Goal: Task Accomplishment & Management: Manage account settings

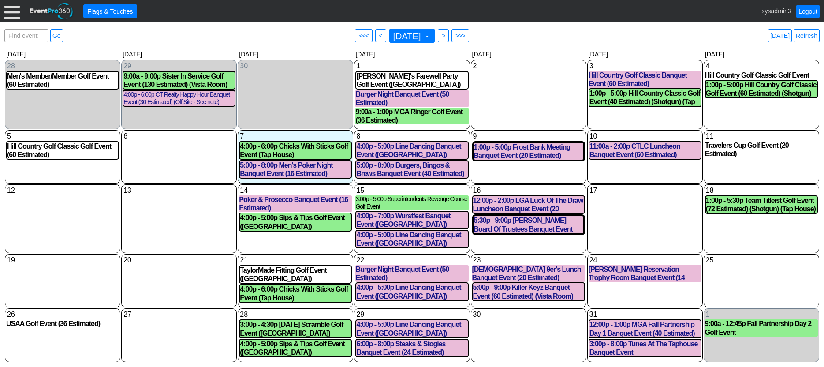
click at [3, 11] on div "● Flags & Touches sysadmin3 Logout" at bounding box center [412, 11] width 824 height 22
click at [12, 15] on div at bounding box center [11, 11] width 15 height 15
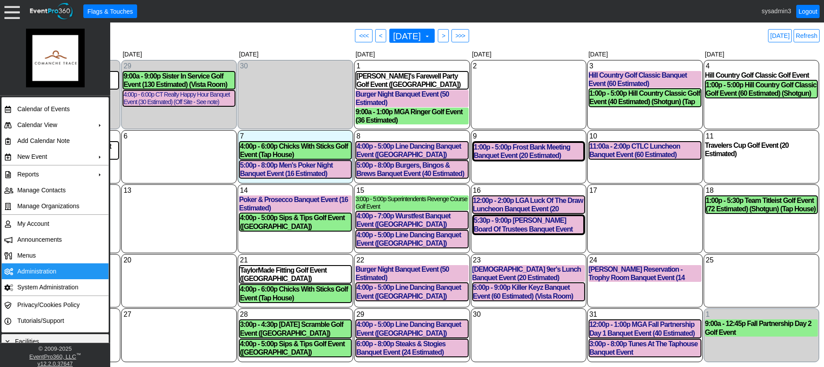
click at [33, 266] on td "Administration" at bounding box center [53, 271] width 79 height 16
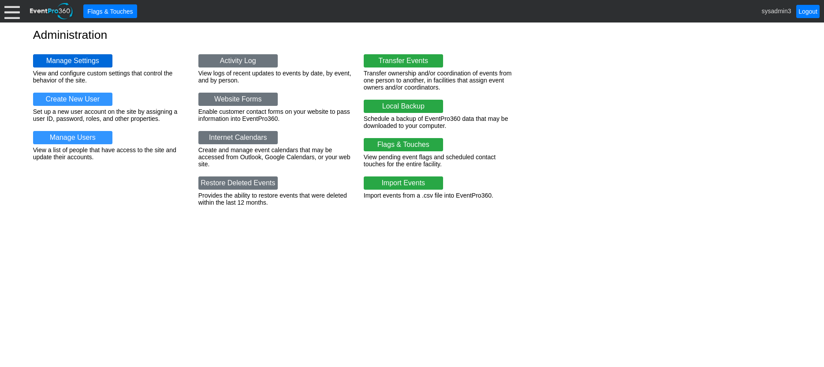
click at [70, 60] on link "Manage Settings" at bounding box center [72, 60] width 79 height 13
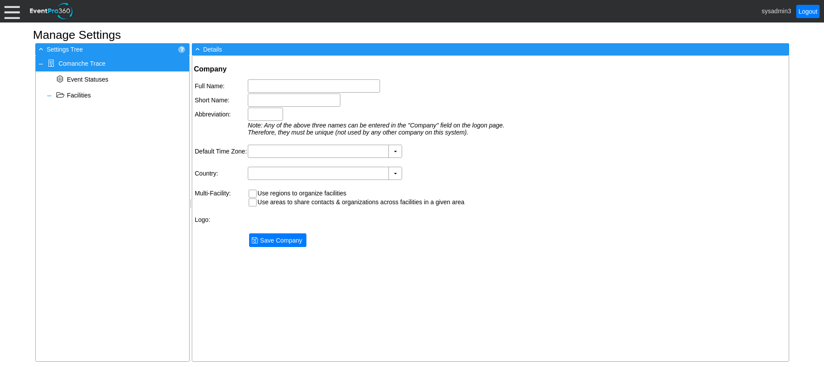
type input "Comanche Trace"
type input "Comanche"
type input "(GMT-06:00) Central Time (US & Canada)"
type input "United States (English)"
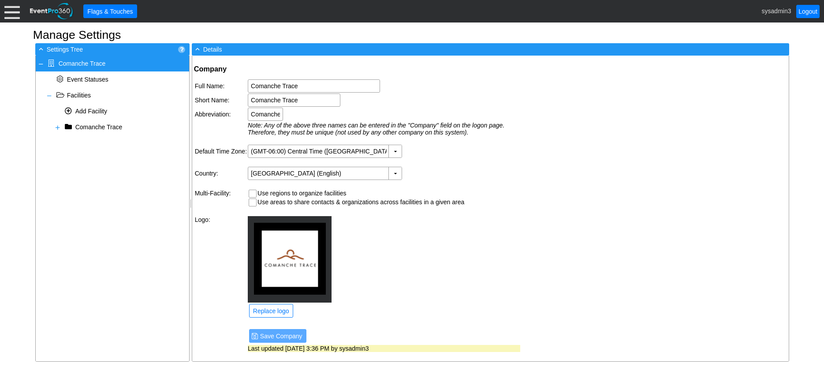
click at [10, 12] on div at bounding box center [11, 11] width 15 height 15
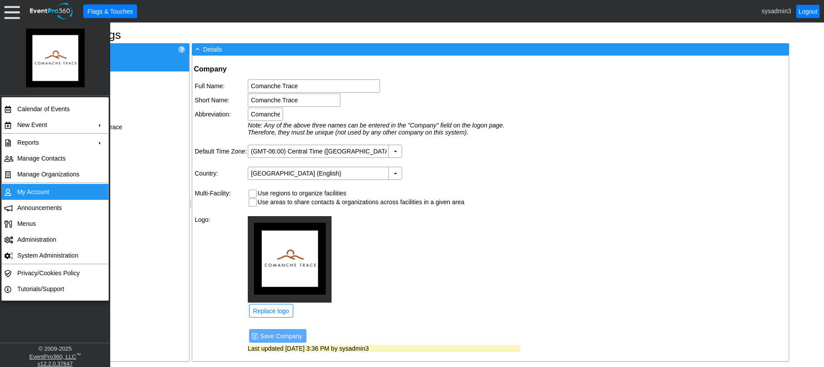
click at [44, 189] on td "My Account" at bounding box center [53, 192] width 79 height 16
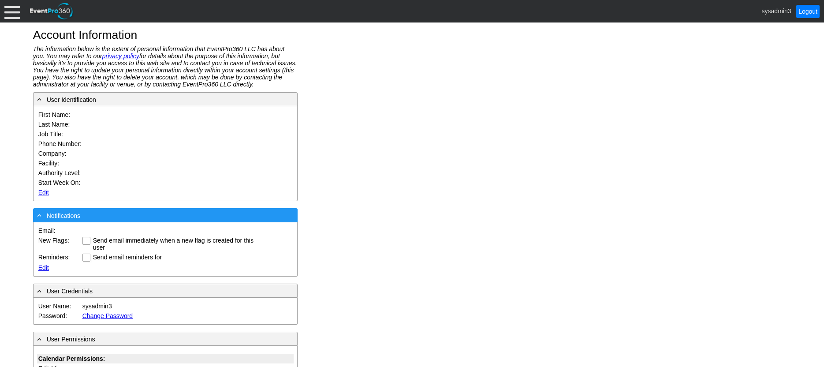
type input "System"
type input "Administrator"
type input "System Administrator"
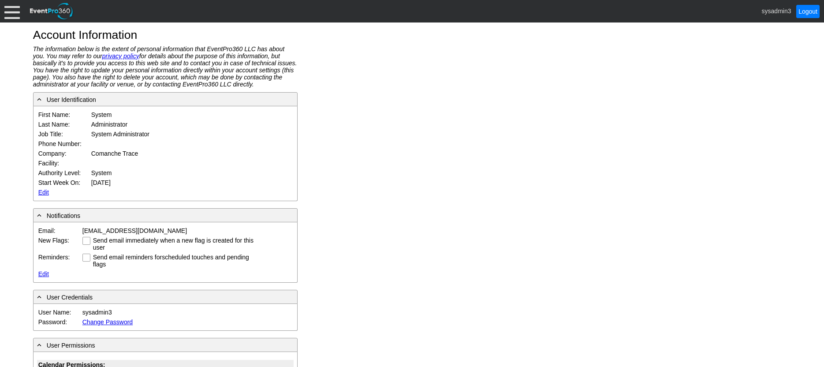
click at [43, 191] on link "Edit" at bounding box center [43, 192] width 11 height 7
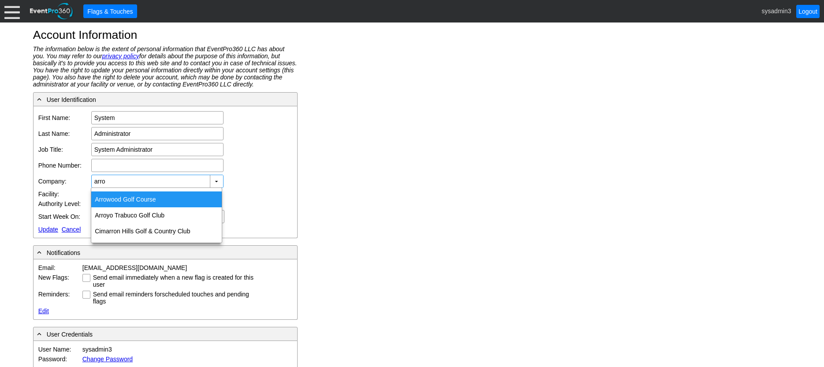
click at [120, 195] on div "Arro wood Golf Course" at bounding box center [156, 199] width 131 height 16
type input "[PERSON_NAME] Golf Course"
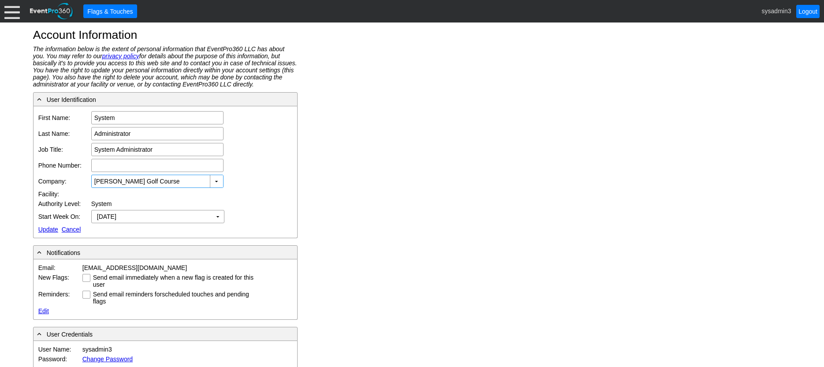
click at [49, 228] on link "Update" at bounding box center [48, 229] width 20 height 7
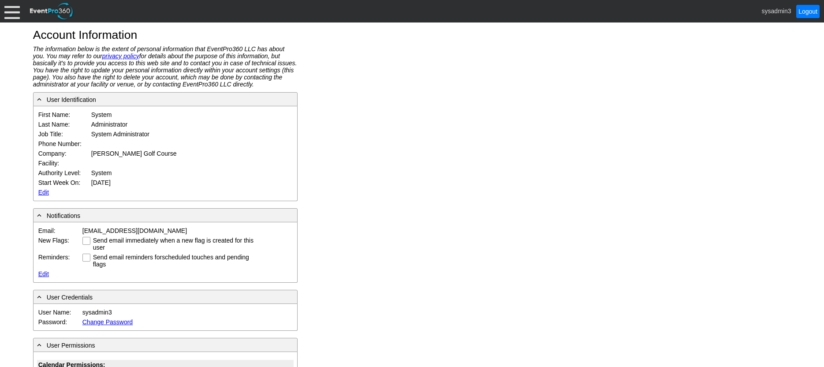
click at [11, 11] on div at bounding box center [11, 11] width 15 height 15
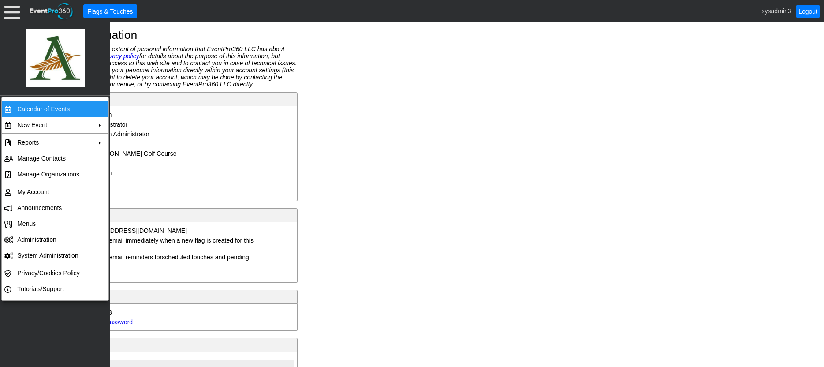
click at [36, 110] on td "Calendar of Events" at bounding box center [53, 109] width 79 height 16
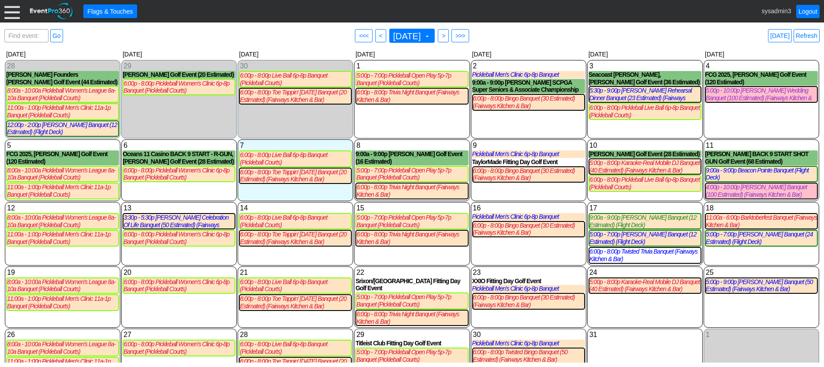
click at [10, 12] on div at bounding box center [11, 11] width 15 height 15
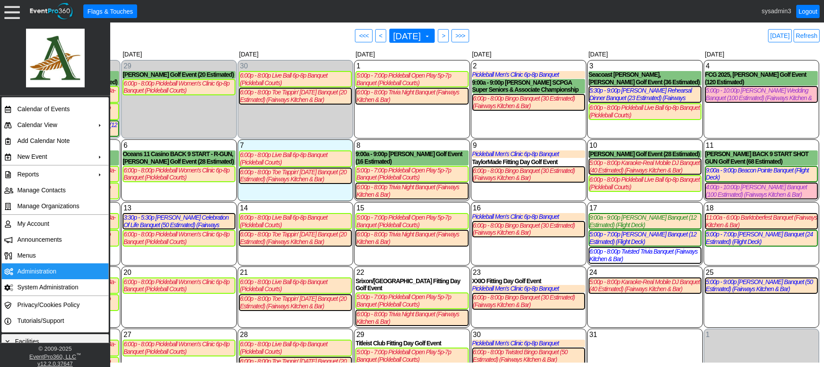
click at [43, 267] on td "Administration" at bounding box center [53, 271] width 79 height 16
click at [803, 35] on link "Refresh" at bounding box center [807, 35] width 26 height 13
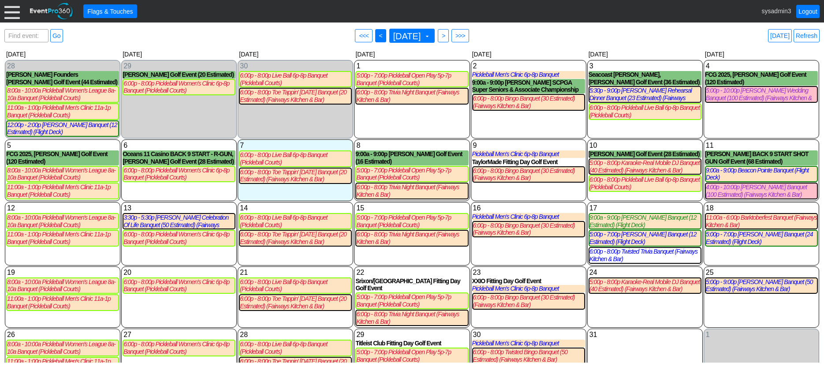
click at [377, 36] on span "<" at bounding box center [380, 35] width 7 height 9
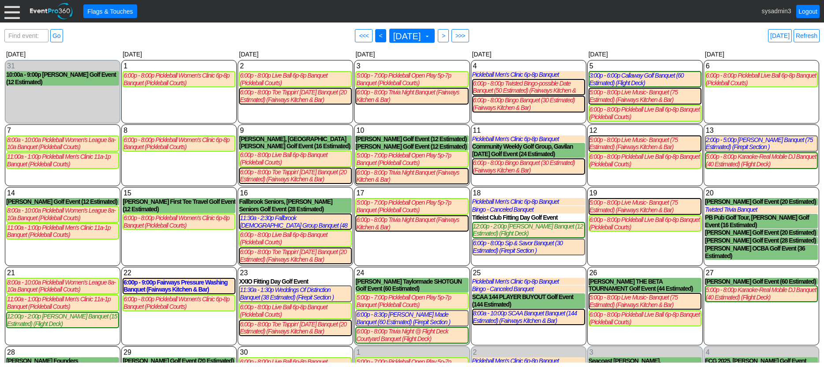
click at [375, 38] on span "● <" at bounding box center [380, 35] width 11 height 13
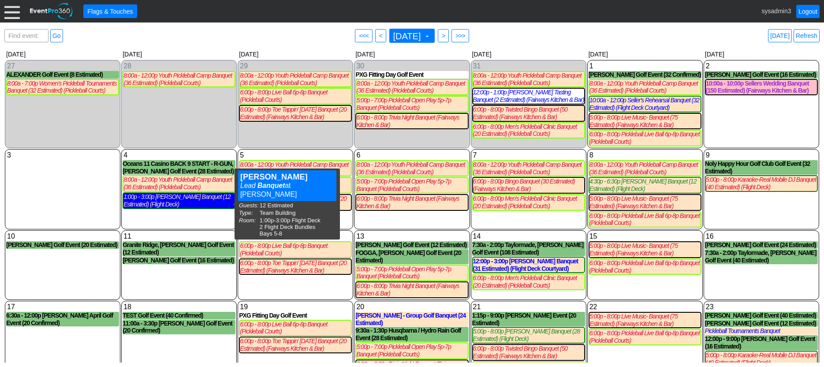
click at [174, 199] on div "1:00p - 3:00p Deidra Vollrath Banquet (12 Estimated) (Flight Deck)" at bounding box center [178, 200] width 111 height 15
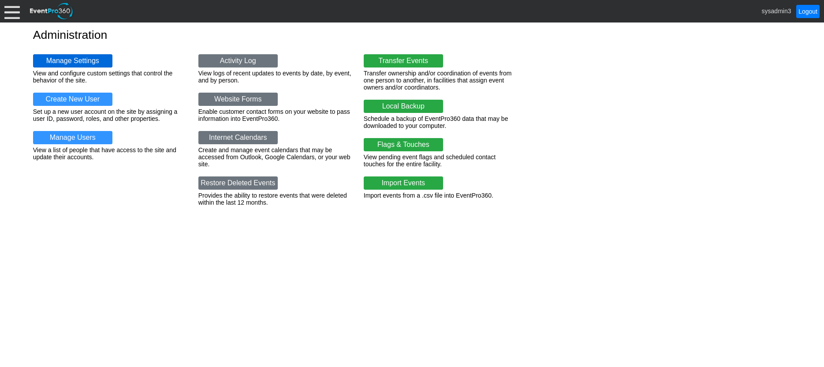
click at [82, 56] on link "Manage Settings" at bounding box center [72, 60] width 79 height 13
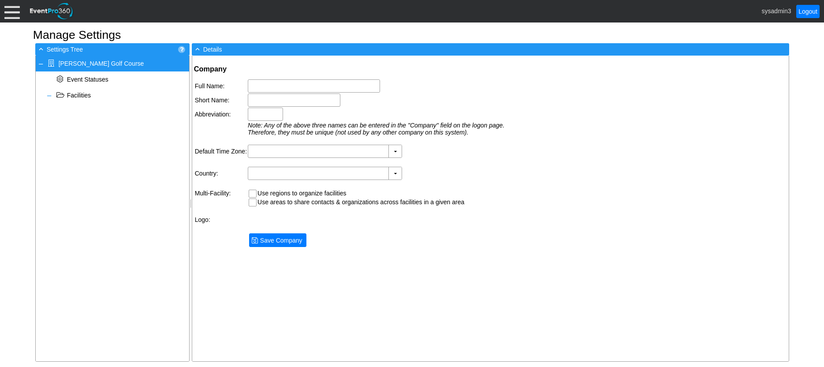
type input "[PERSON_NAME] Golf Course"
type input "[PERSON_NAME]"
type input "AGC"
type input "(GMT-08:00) Pacific Time ([GEOGRAPHIC_DATA] & [GEOGRAPHIC_DATA])"
type input "[GEOGRAPHIC_DATA] (English)"
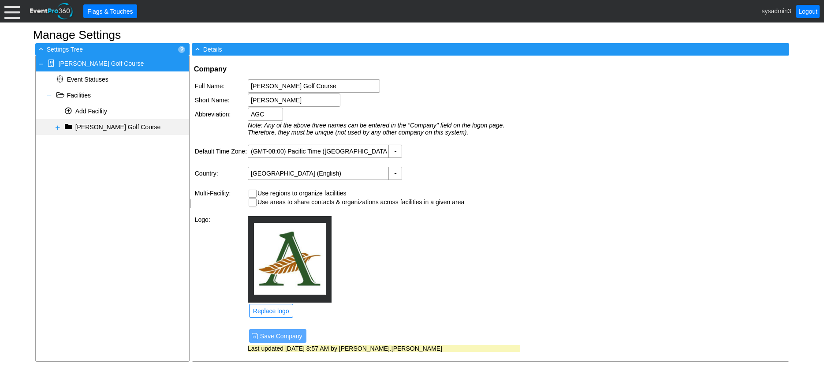
click at [55, 128] on span at bounding box center [57, 127] width 7 height 7
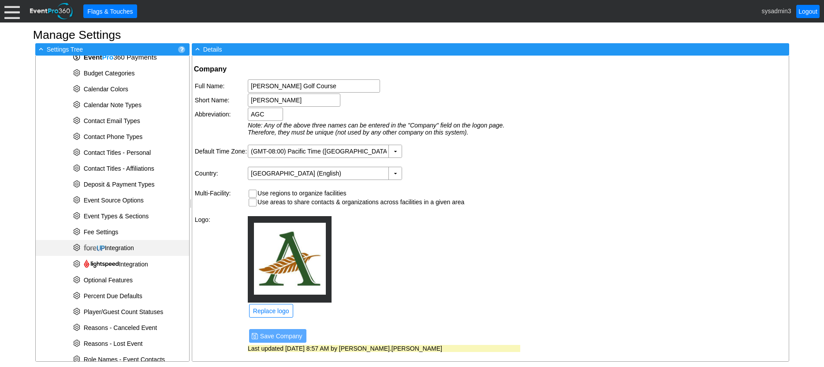
scroll to position [132, 0]
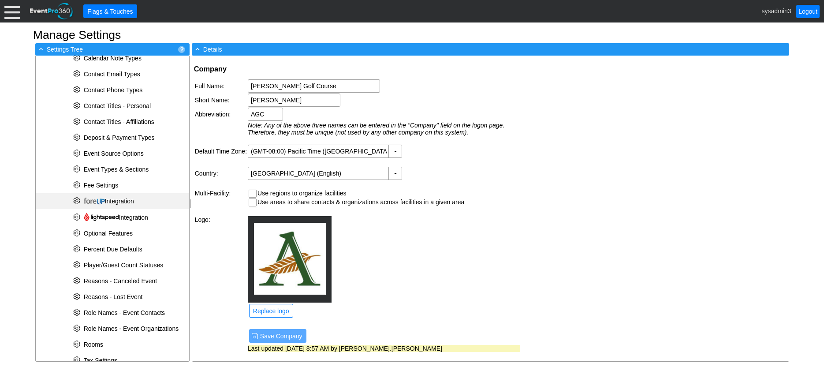
click at [118, 204] on span "Integration" at bounding box center [109, 201] width 50 height 7
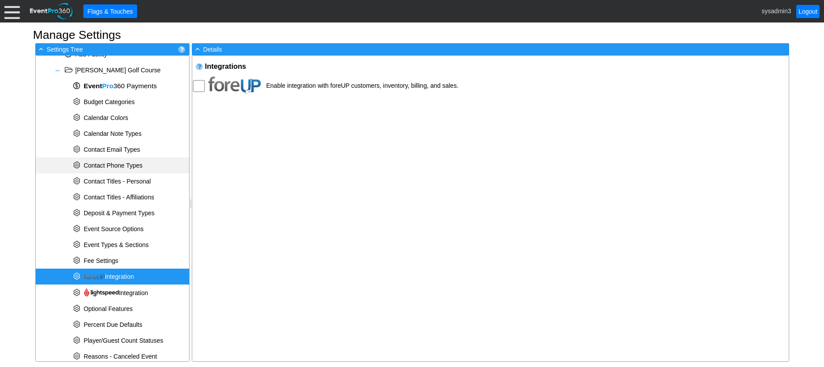
scroll to position [0, 0]
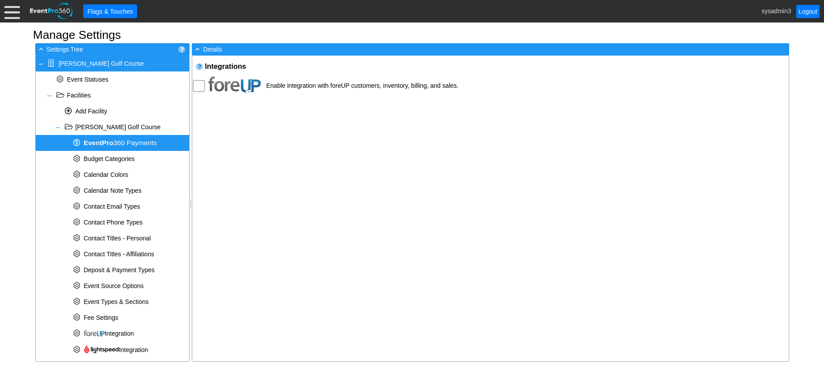
click at [121, 137] on div "* Event Pro 360 Payments" at bounding box center [112, 143] width 153 height 16
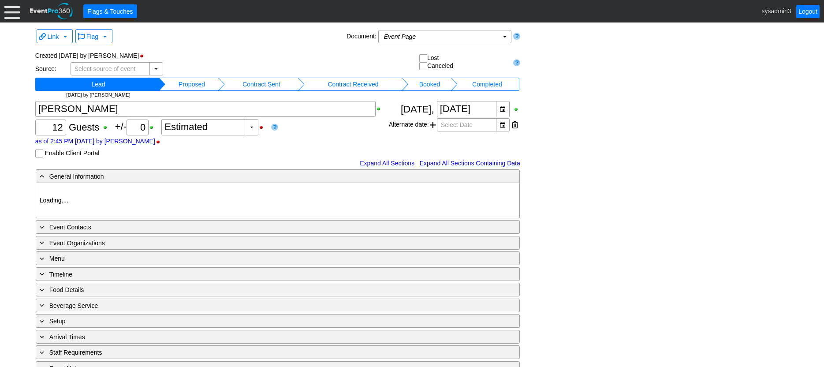
type input "[PERSON_NAME]"
type input "Team Building"
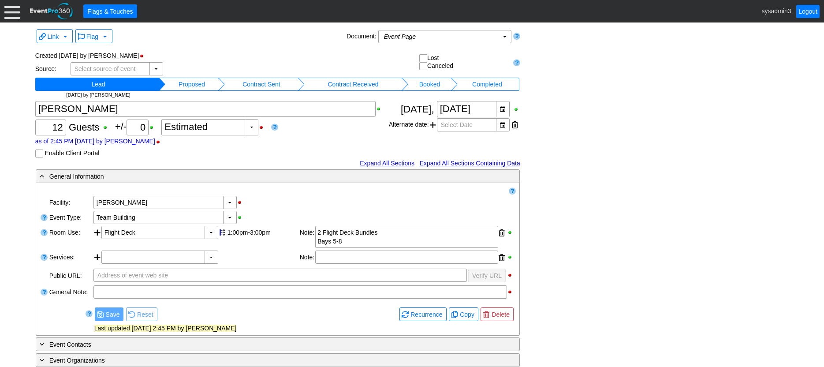
click at [15, 13] on div at bounding box center [11, 11] width 15 height 15
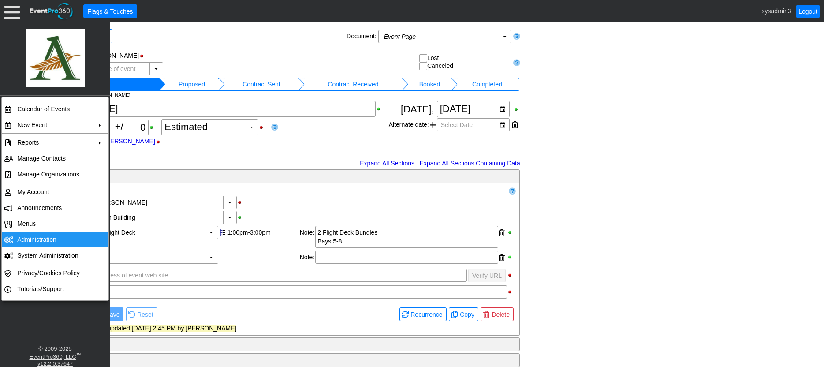
click at [34, 237] on td "Administration" at bounding box center [53, 240] width 79 height 16
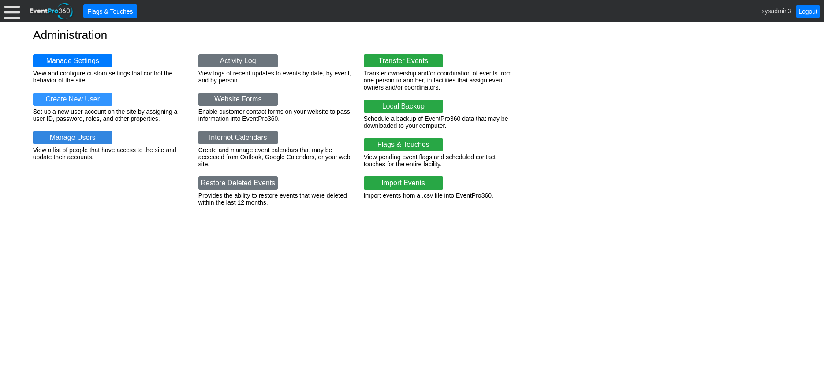
click at [76, 135] on link "Manage Users" at bounding box center [72, 137] width 79 height 13
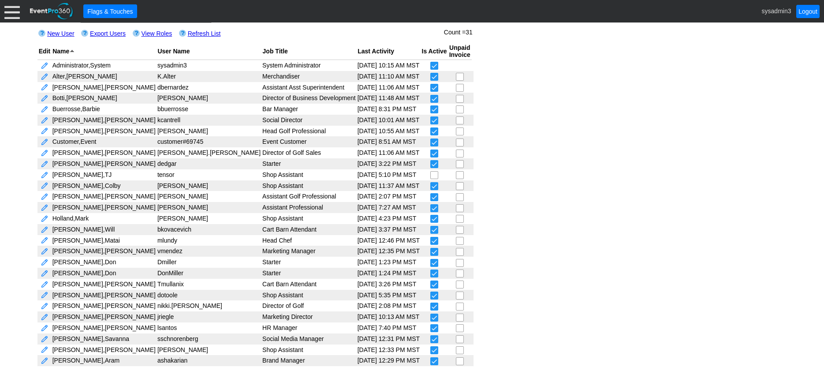
scroll to position [33, 0]
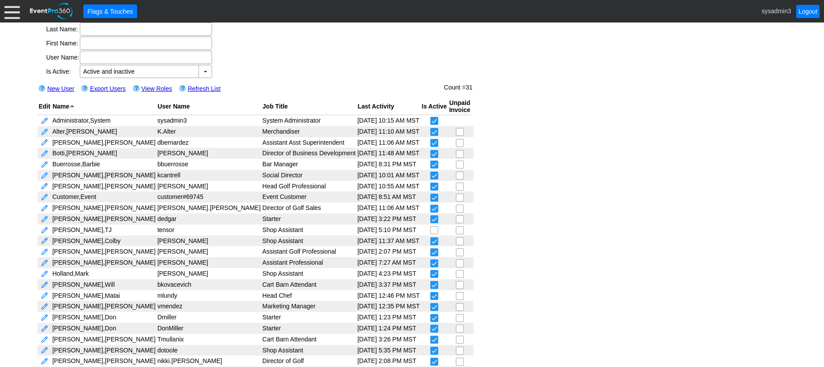
click at [13, 15] on div at bounding box center [11, 11] width 15 height 15
